Goal: Task Accomplishment & Management: Manage account settings

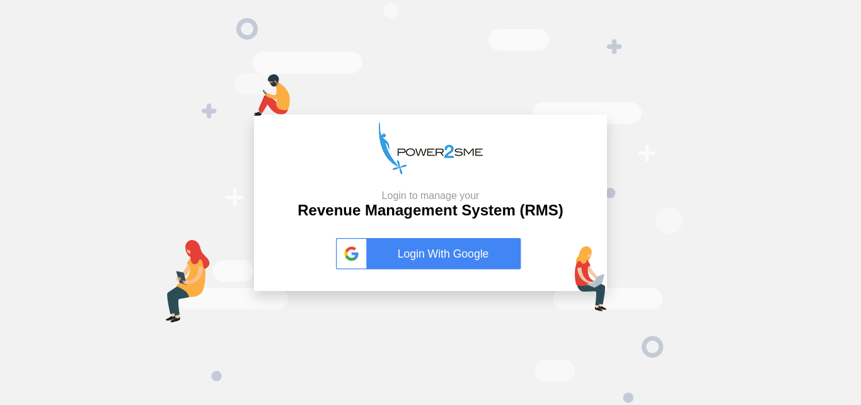
click at [426, 242] on link "Login With Google" at bounding box center [430, 254] width 189 height 32
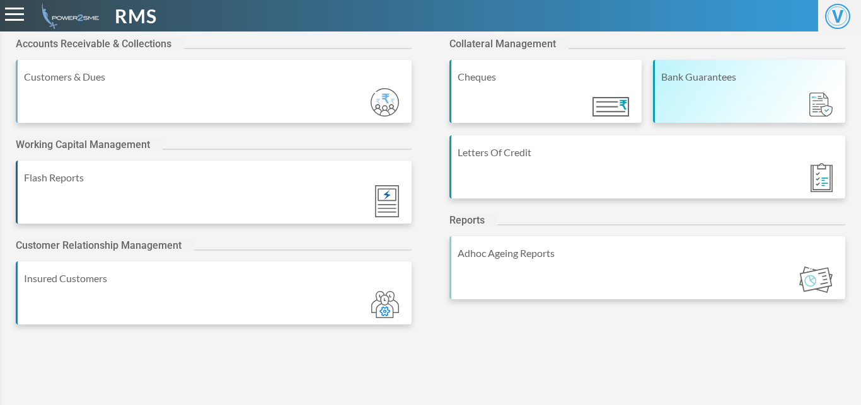
click at [676, 105] on div "Bank Guarantees" at bounding box center [749, 91] width 192 height 63
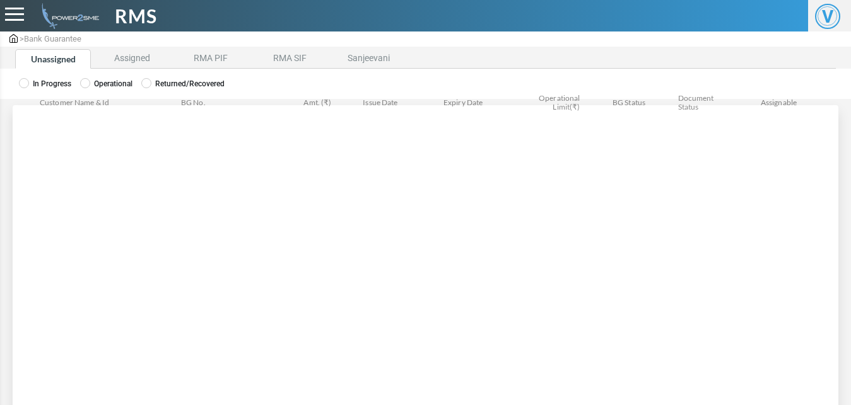
click at [118, 58] on li "Assigned" at bounding box center [132, 59] width 76 height 20
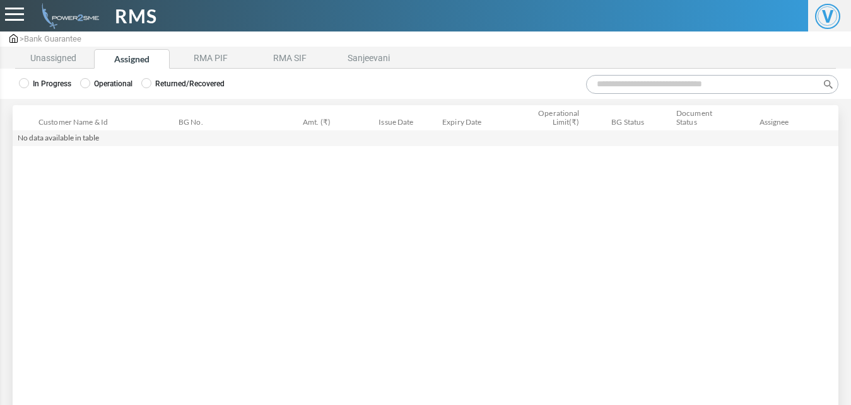
click at [106, 82] on label "Operational" at bounding box center [106, 83] width 52 height 11
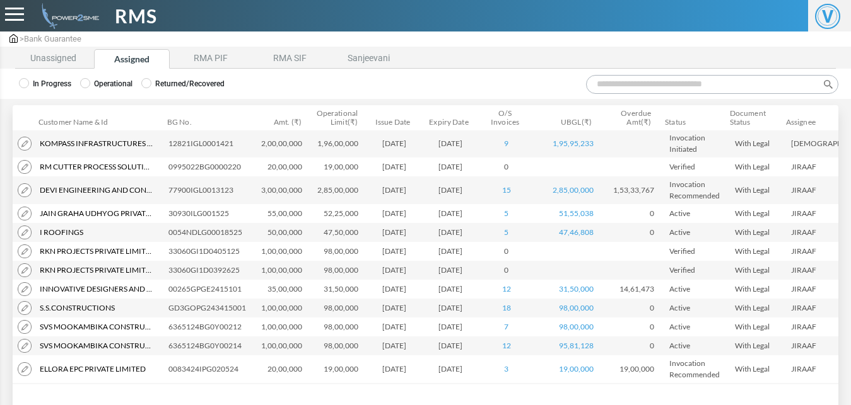
click at [631, 86] on input "Search:" at bounding box center [712, 84] width 252 height 19
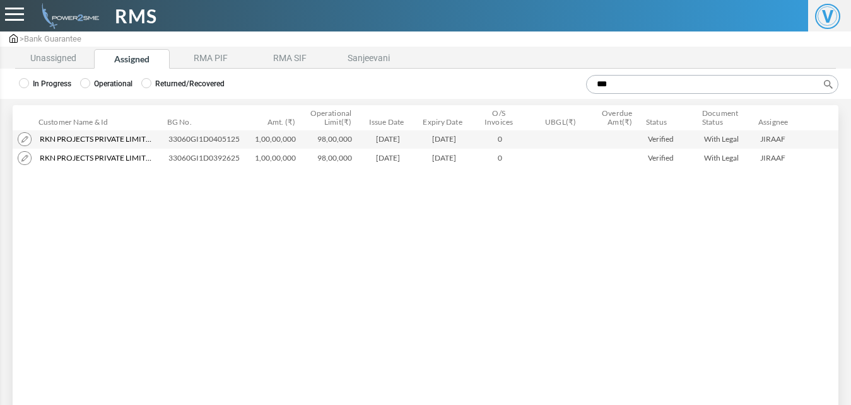
type input "***"
